Goal: Information Seeking & Learning: Learn about a topic

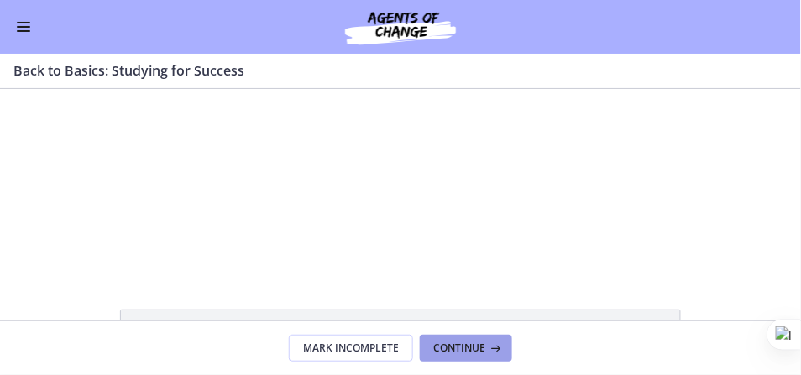
click at [472, 347] on span "Continue" at bounding box center [459, 348] width 52 height 13
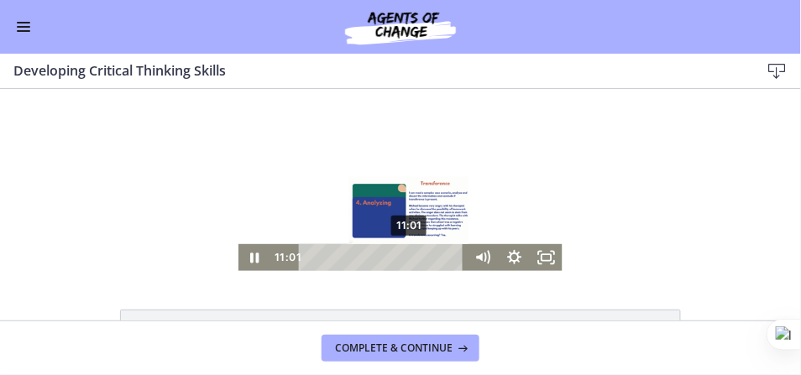
click at [408, 258] on div "11:01" at bounding box center [384, 256] width 149 height 27
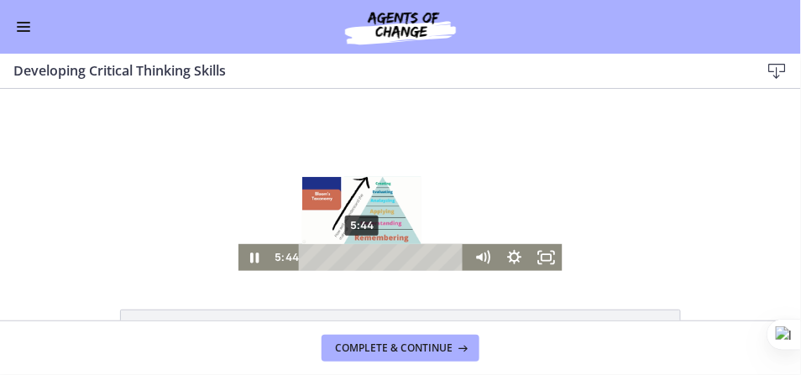
click at [359, 257] on div "5:44" at bounding box center [384, 256] width 149 height 27
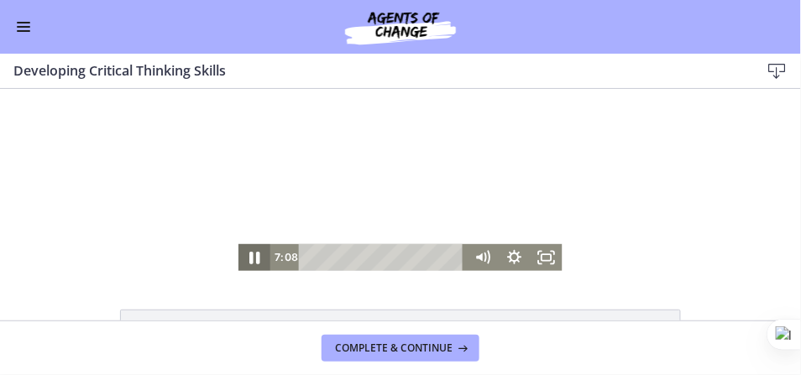
click at [250, 256] on icon "Pause" at bounding box center [254, 257] width 39 height 32
click at [251, 256] on icon "Play Video" at bounding box center [256, 256] width 10 height 13
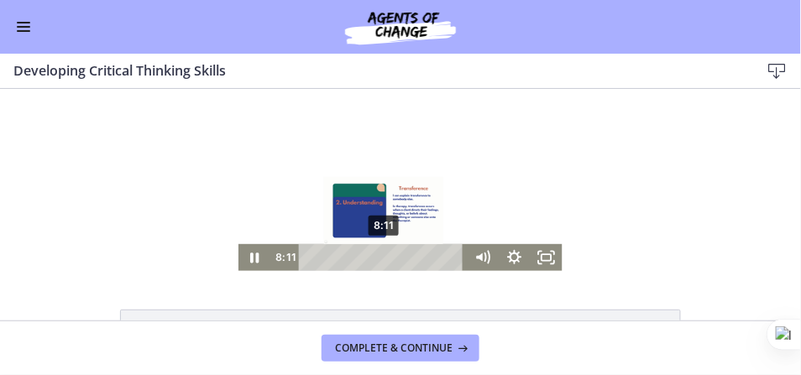
click at [382, 255] on div "8:11" at bounding box center [384, 256] width 149 height 27
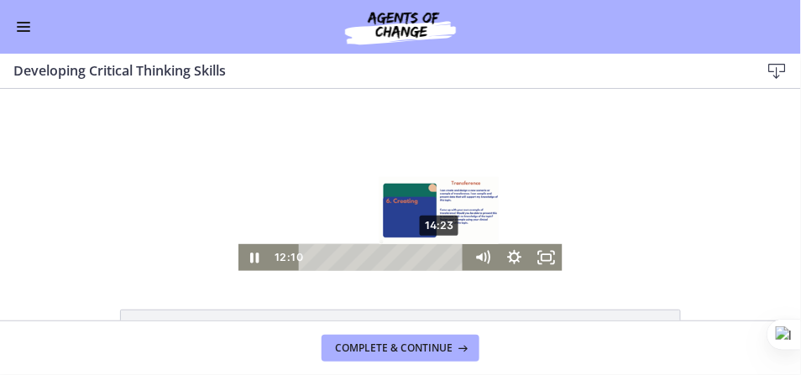
click at [439, 258] on div "14:23" at bounding box center [384, 256] width 149 height 27
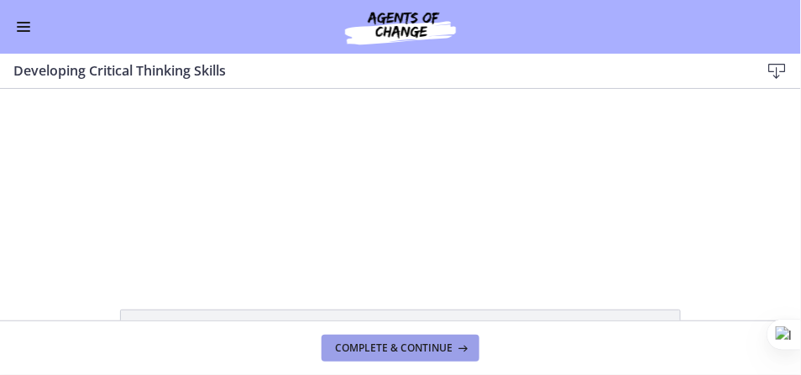
click at [442, 356] on button "Complete & continue" at bounding box center [400, 348] width 158 height 27
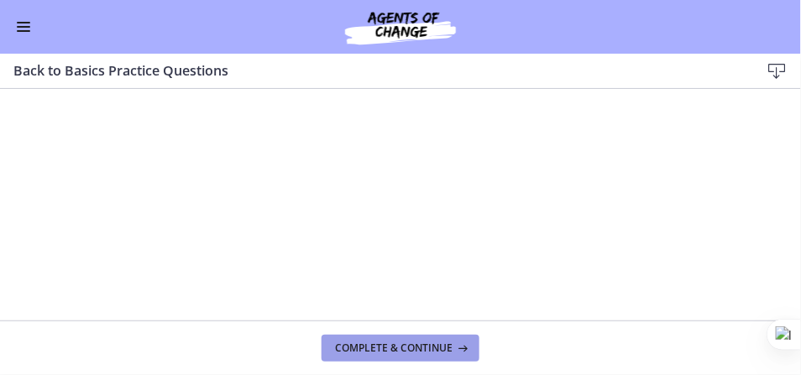
click at [386, 349] on span "Complete & continue" at bounding box center [393, 348] width 117 height 13
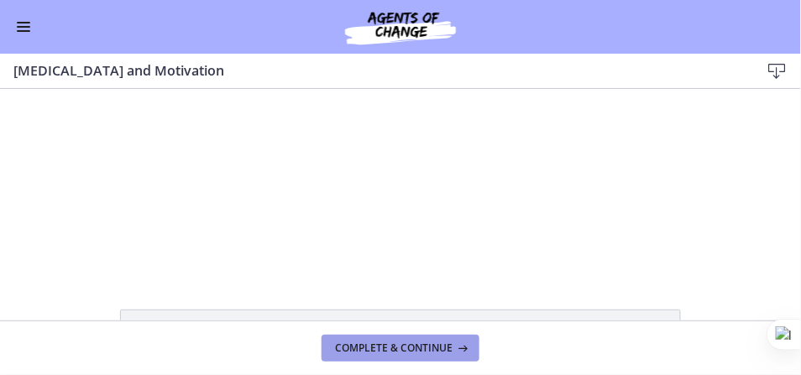
click at [389, 340] on button "Complete & continue" at bounding box center [400, 348] width 158 height 27
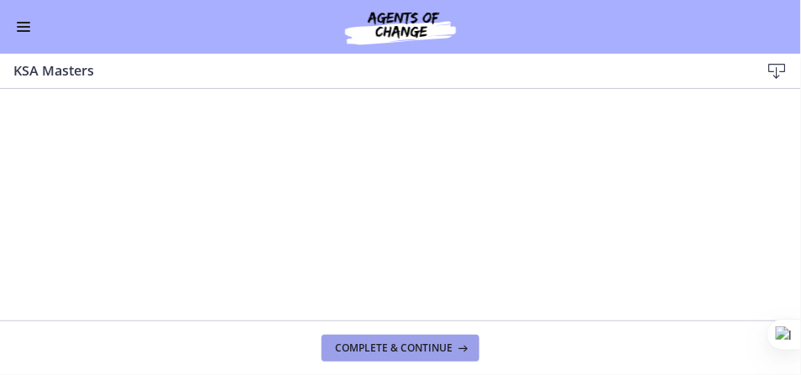
click at [408, 347] on span "Complete & continue" at bounding box center [393, 348] width 117 height 13
click at [397, 350] on span "Complete & continue" at bounding box center [393, 348] width 117 height 13
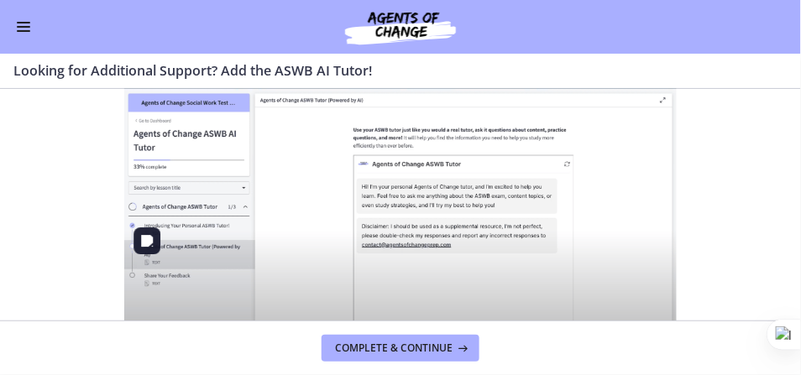
scroll to position [857, 0]
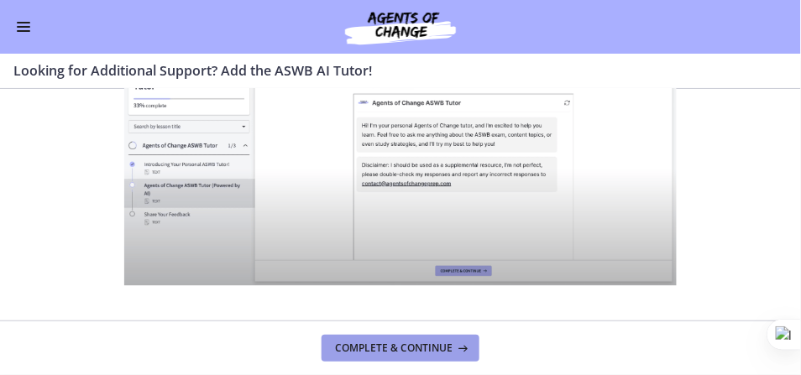
click at [399, 346] on span "Complete & continue" at bounding box center [393, 348] width 117 height 13
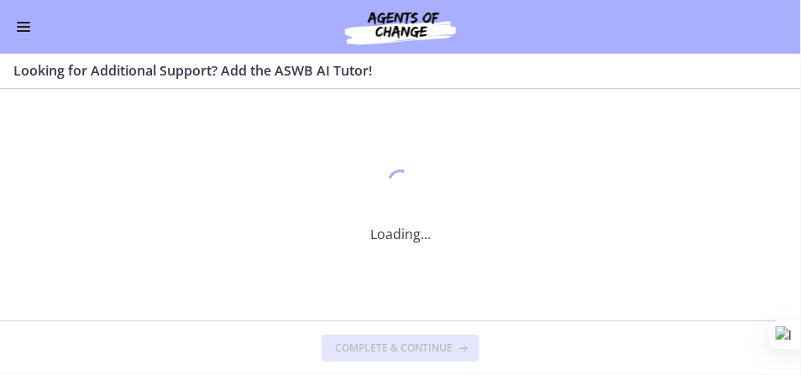
scroll to position [0, 0]
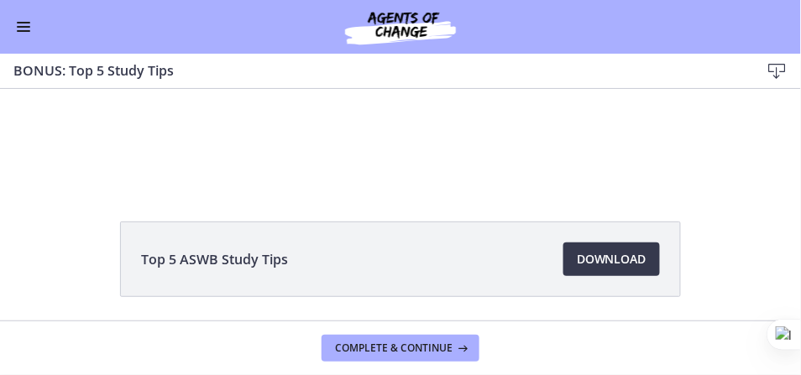
scroll to position [144, 0]
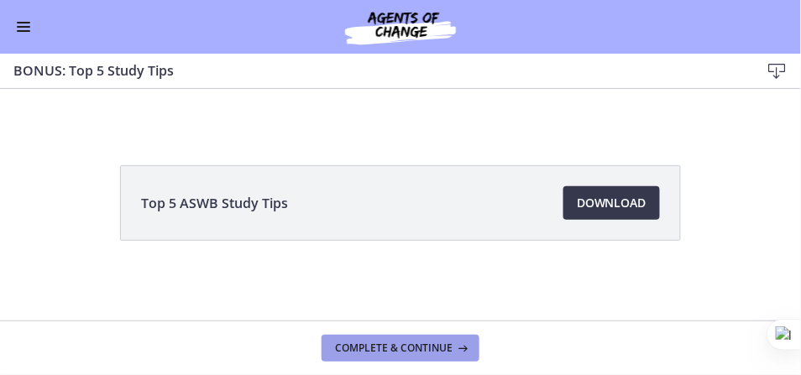
click at [415, 343] on span "Complete & continue" at bounding box center [393, 348] width 117 height 13
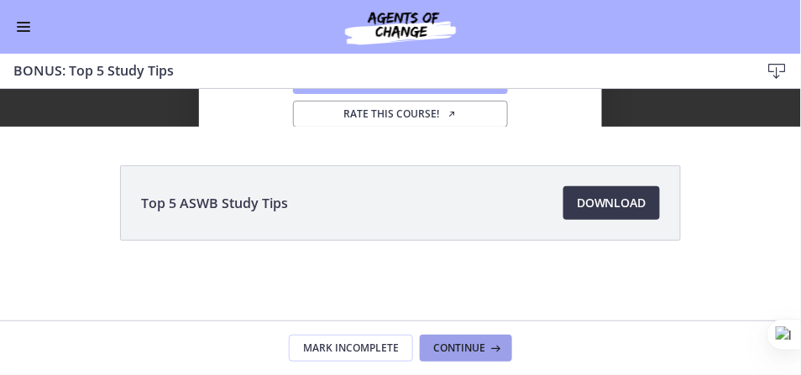
click at [481, 349] on span "Continue" at bounding box center [459, 348] width 52 height 13
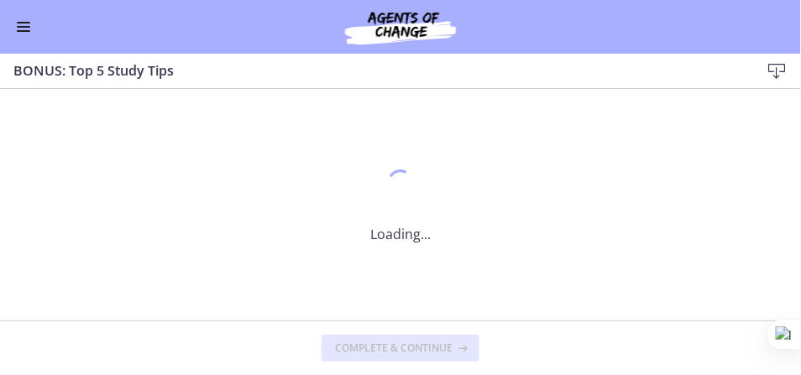
scroll to position [0, 0]
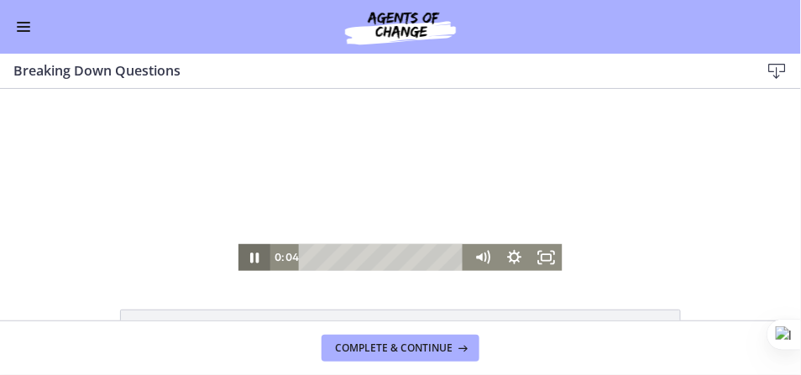
click at [256, 258] on icon "Pause" at bounding box center [254, 256] width 32 height 27
